Goal: Task Accomplishment & Management: Use online tool/utility

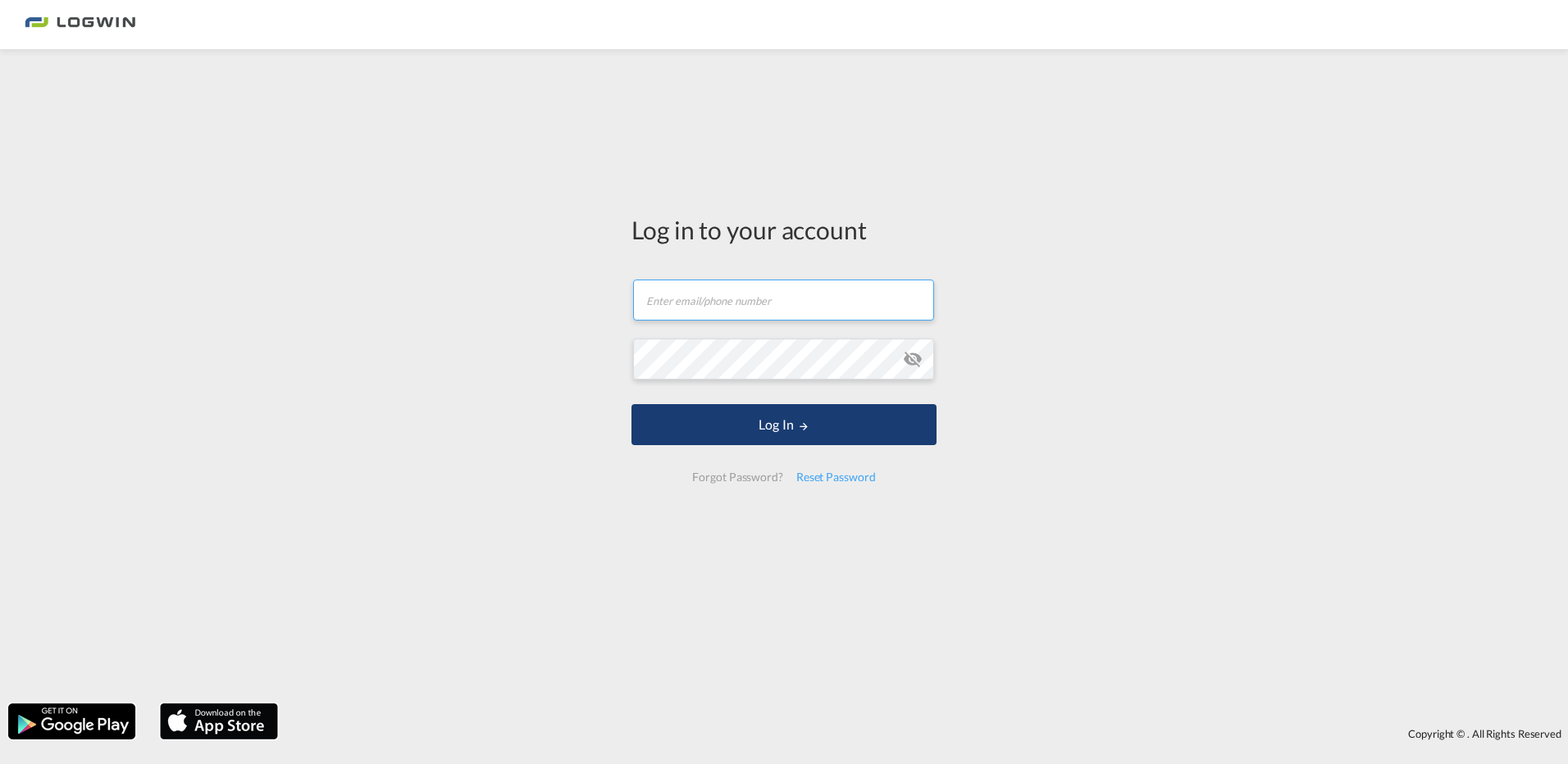
type input "[PERSON_NAME][EMAIL_ADDRESS][DOMAIN_NAME]"
click at [778, 428] on button "Log In" at bounding box center [784, 425] width 305 height 41
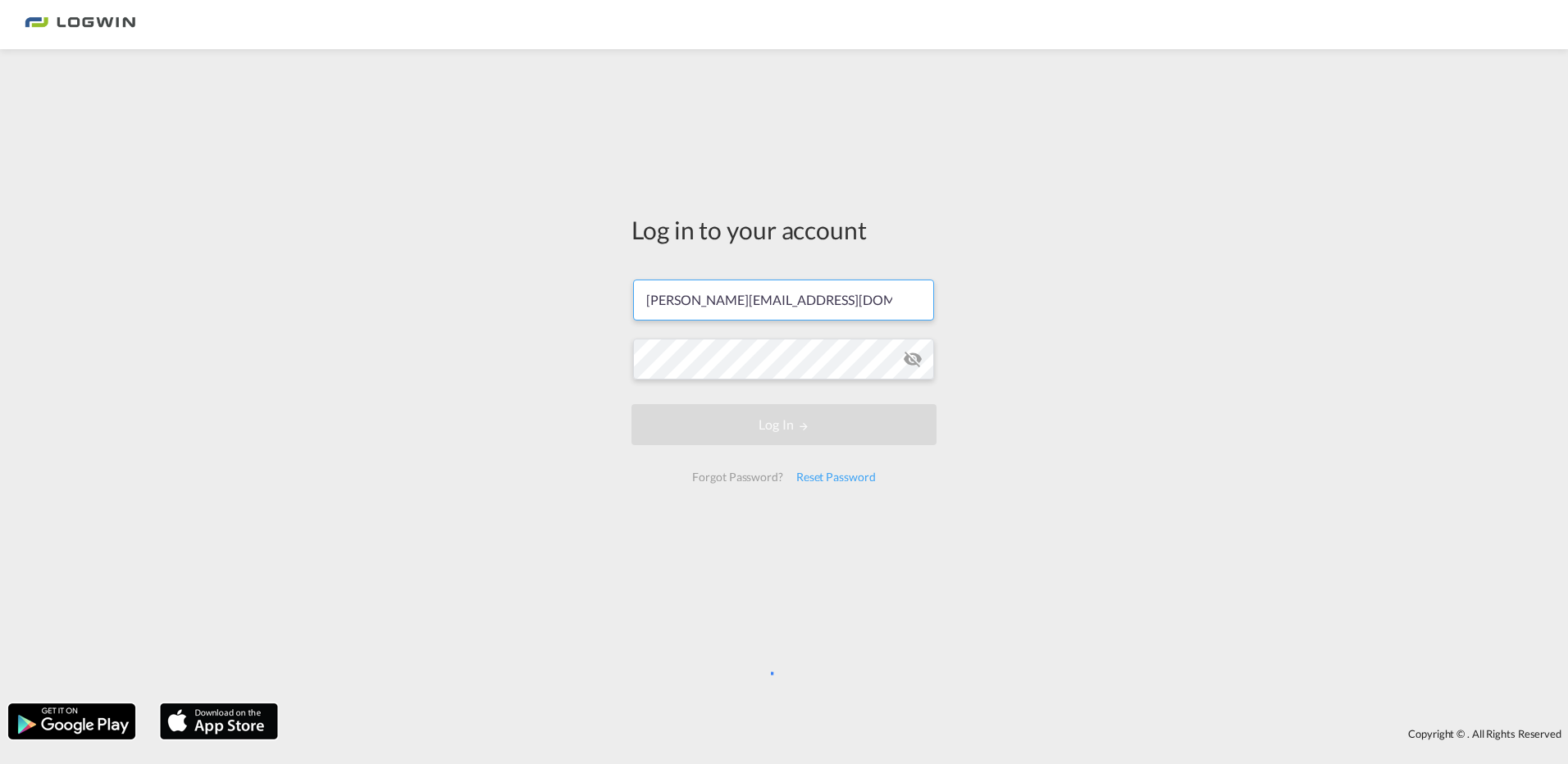
scroll to position [0, 7]
